Goal: Task Accomplishment & Management: Manage account settings

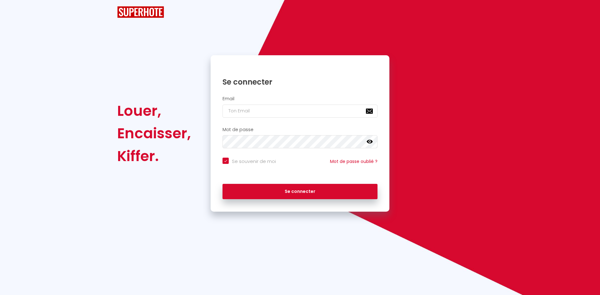
checkbox input "true"
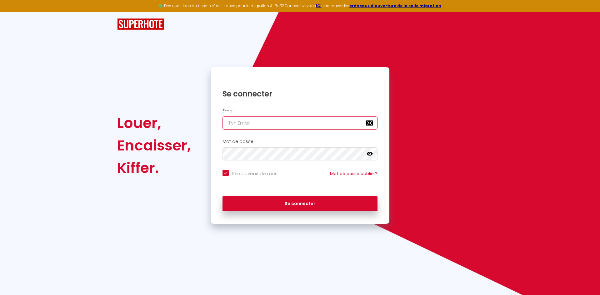
click at [238, 126] on input "email" at bounding box center [299, 122] width 155 height 13
type input "d"
checkbox input "true"
type input "da"
checkbox input "true"
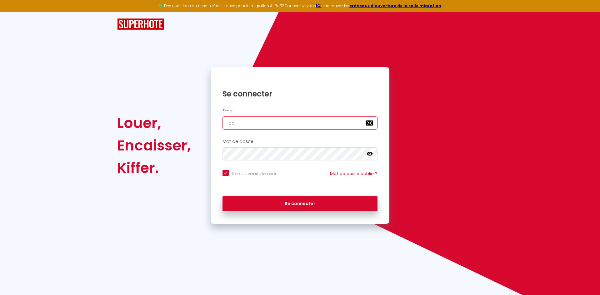
type input "dam"
checkbox input "true"
type input "da"
checkbox input "true"
type input "d"
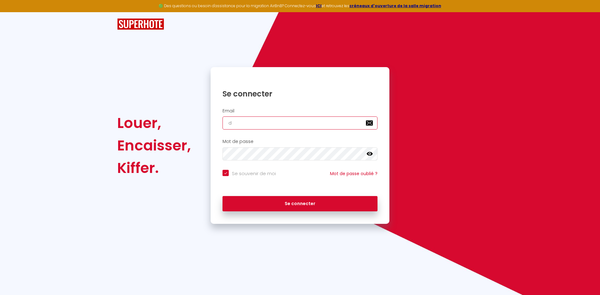
checkbox input "true"
type input "d"
checkbox input "true"
type input "da"
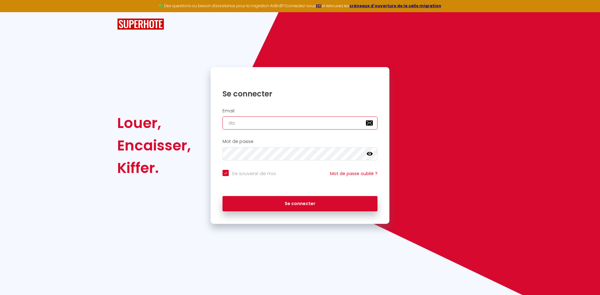
checkbox input "true"
type input "dam"
checkbox input "true"
type input "dami"
checkbox input "true"
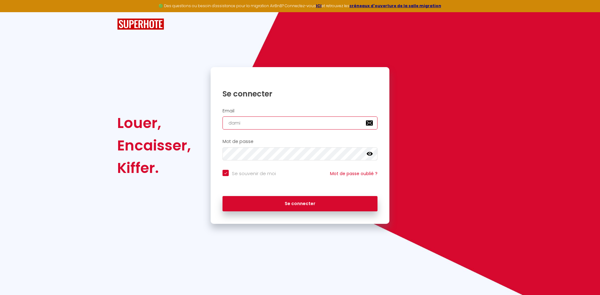
type input "damia"
checkbox input "true"
type input "[PERSON_NAME]"
checkbox input "true"
type input "[PERSON_NAME]."
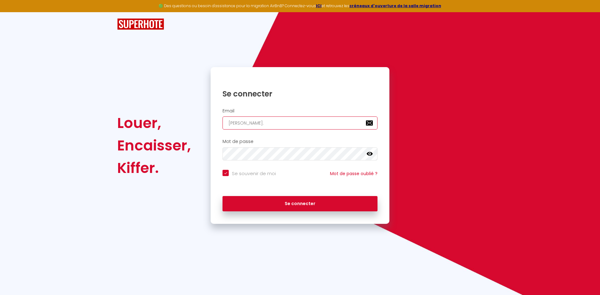
checkbox input "true"
type input "[PERSON_NAME].e"
checkbox input "true"
type input "[PERSON_NAME].e."
checkbox input "true"
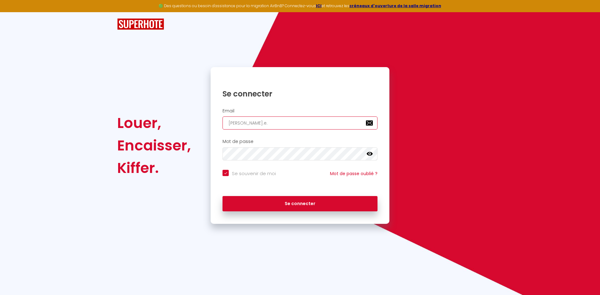
type input "[PERSON_NAME].e.q"
checkbox input "true"
type input "[PERSON_NAME].e.q."
checkbox input "true"
type input "[PERSON_NAME].e.q.r"
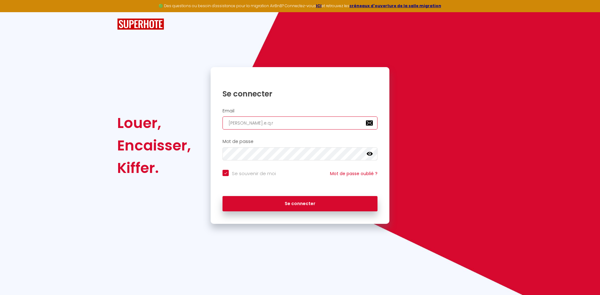
checkbox input "true"
type input "[PERSON_NAME].e.q.r."
checkbox input "true"
type input "[PERSON_NAME].e.q.r"
checkbox input "true"
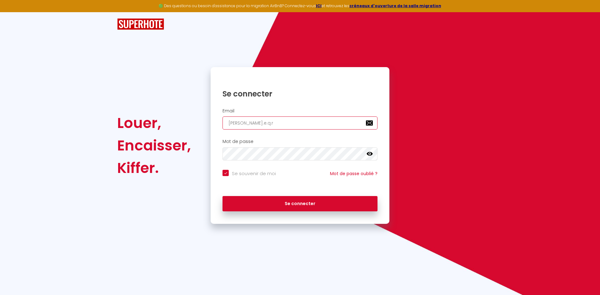
type input "[PERSON_NAME].e.q."
checkbox input "true"
type input "[PERSON_NAME].e.q"
checkbox input "true"
type input "[PERSON_NAME].e."
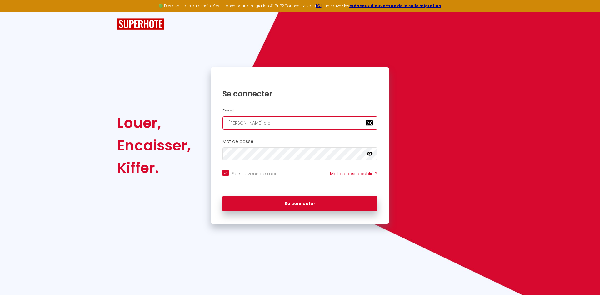
checkbox input "true"
type input "[PERSON_NAME].e.a"
checkbox input "true"
type input "[PERSON_NAME].e.a."
checkbox input "true"
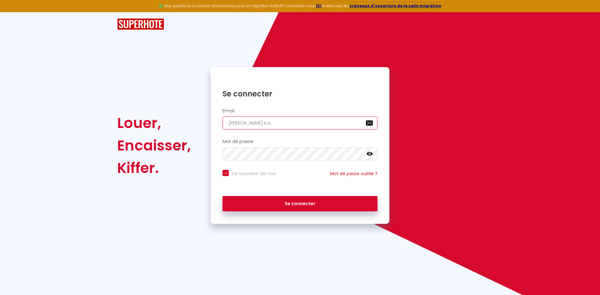
type input "[PERSON_NAME].e.a.r"
checkbox input "true"
type input "[PERSON_NAME].e.a.r."
checkbox input "true"
type input "[PERSON_NAME].e.a.r.v"
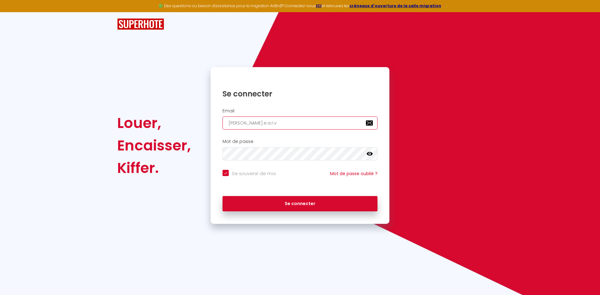
checkbox input "true"
type input "[PERSON_NAME].e.a.r.v@"
checkbox input "true"
type input "[PERSON_NAME]"
checkbox input "true"
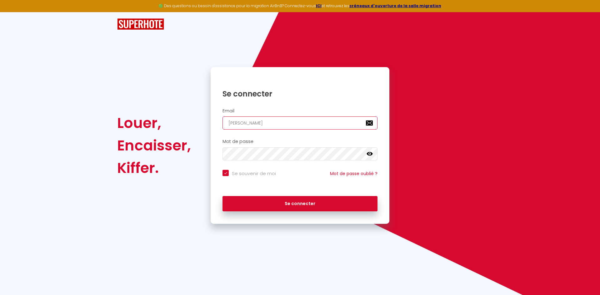
type input "[PERSON_NAME]"
checkbox input "true"
type input "damian.e.a.r.v@gma"
checkbox input "true"
type input "damian.e.a.r.v@gmai"
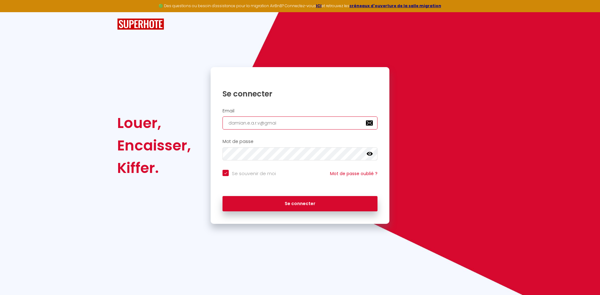
checkbox input "true"
type input "[EMAIL_ADDRESS]"
checkbox input "true"
type input "[EMAIL_ADDRESS]."
checkbox input "true"
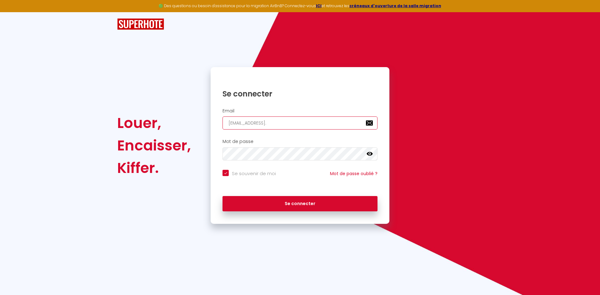
type input "damian.e.a.r.v@gmail.c"
checkbox input "true"
type input "[EMAIL_ADDRESS][DOMAIN_NAME]"
checkbox input "true"
type input "[EMAIL_ADDRESS][DOMAIN_NAME]"
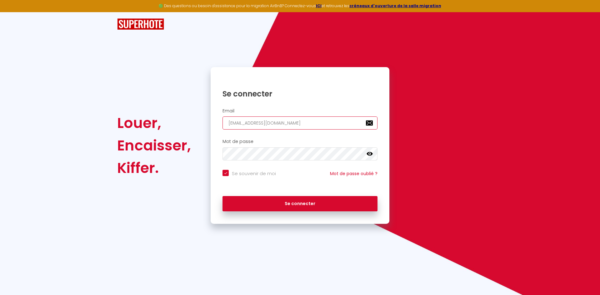
checkbox input "true"
type input "[EMAIL_ADDRESS][DOMAIN_NAME]"
click at [367, 154] on icon at bounding box center [369, 154] width 6 height 4
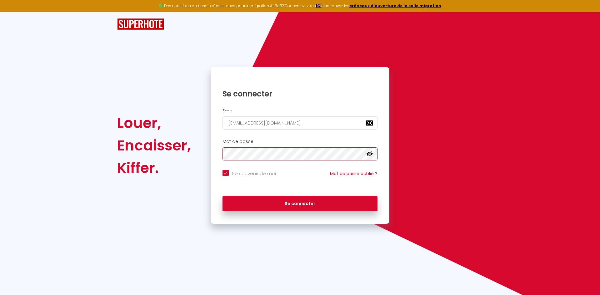
click at [222, 196] on button "Se connecter" at bounding box center [299, 204] width 155 height 16
checkbox input "true"
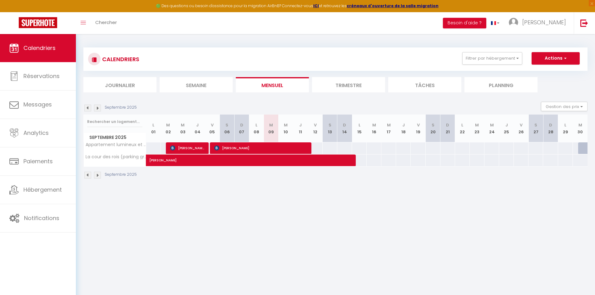
click at [96, 108] on img at bounding box center [97, 108] width 7 height 7
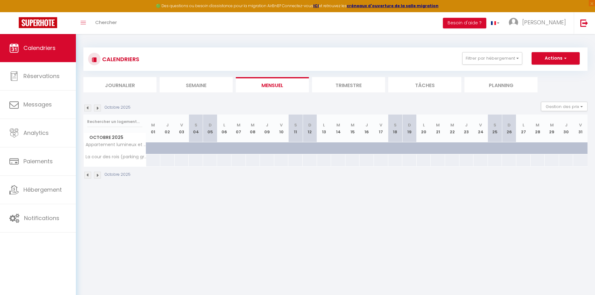
click at [89, 108] on img at bounding box center [87, 108] width 7 height 7
